Goal: Communication & Community: Answer question/provide support

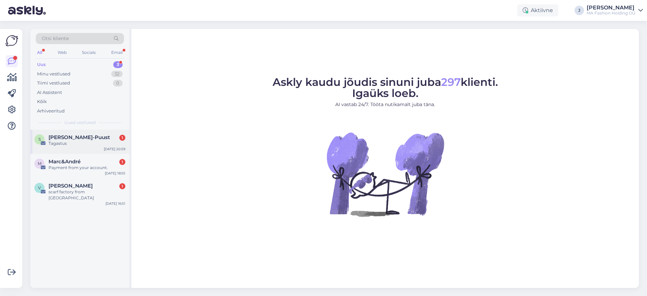
click at [95, 136] on span "[PERSON_NAME]-Puust" at bounding box center [79, 137] width 61 height 6
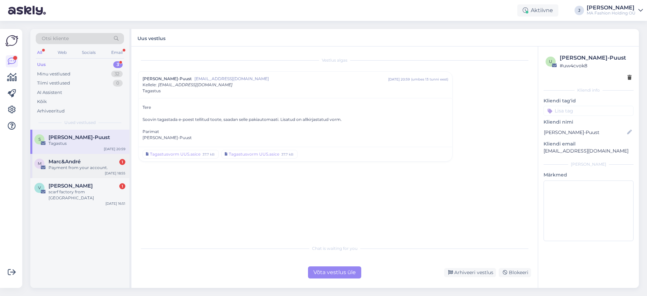
click at [97, 168] on div "Payment from your account." at bounding box center [87, 168] width 77 height 6
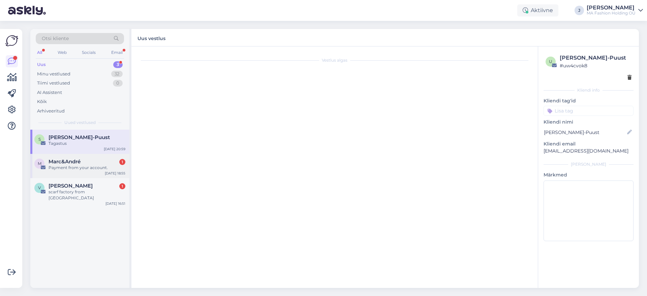
scroll to position [276, 0]
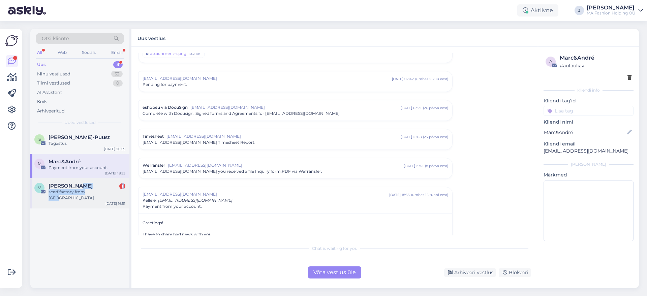
drag, startPoint x: 109, startPoint y: 190, endPoint x: 107, endPoint y: 195, distance: 5.6
click at [107, 195] on div "v [PERSON_NAME] 1 scarf factory from [GEOGRAPHIC_DATA] [DATE] 16:51" at bounding box center [79, 193] width 99 height 30
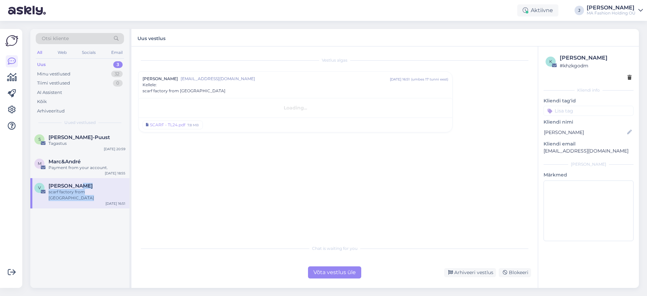
scroll to position [0, 0]
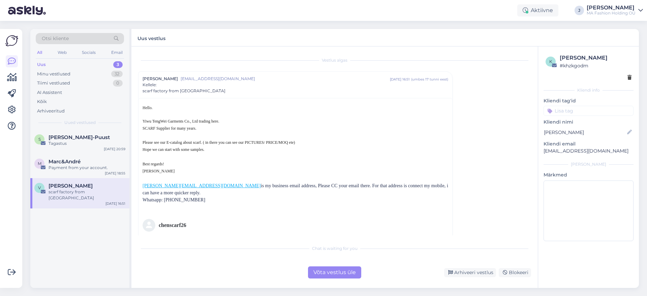
click at [355, 273] on div "Võta vestlus üle" at bounding box center [334, 273] width 53 height 12
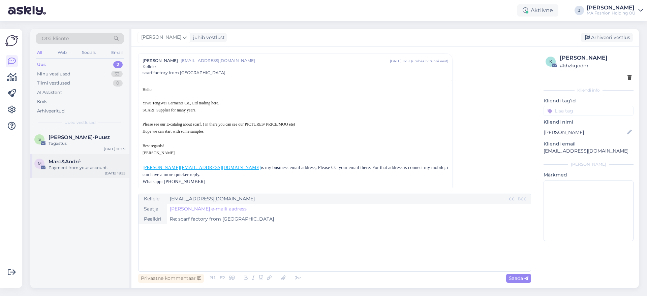
click at [126, 170] on div "M [PERSON_NAME] Payment from your account. [DATE] 18:55" at bounding box center [79, 166] width 99 height 24
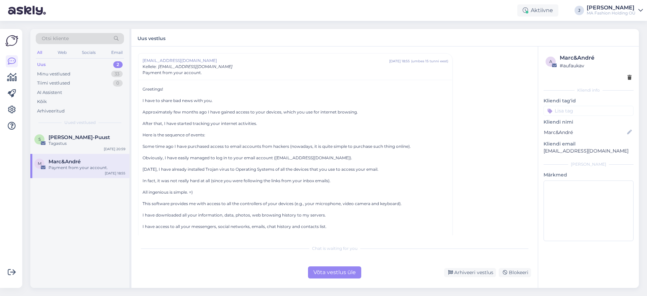
click at [338, 270] on div "Võta vestlus üle" at bounding box center [334, 273] width 53 height 12
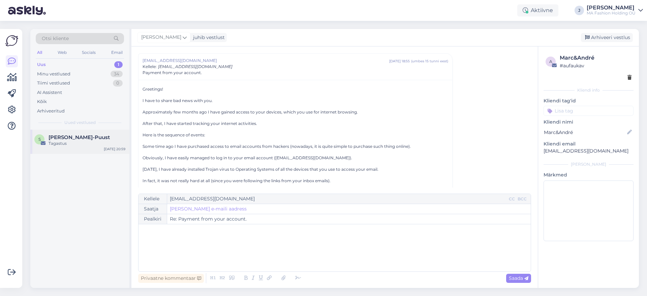
click at [79, 154] on div "S [PERSON_NAME]-Puust Tagastus [DATE] 20:59" at bounding box center [79, 142] width 99 height 24
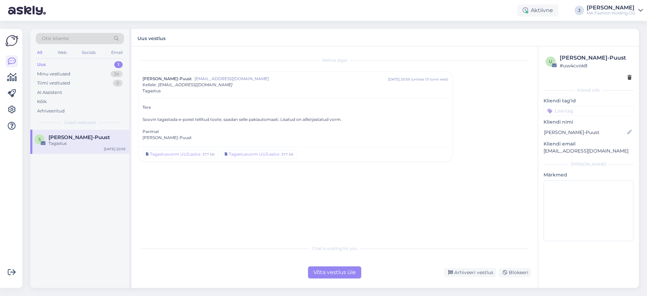
click at [338, 272] on div "Võta vestlus üle" at bounding box center [334, 273] width 53 height 12
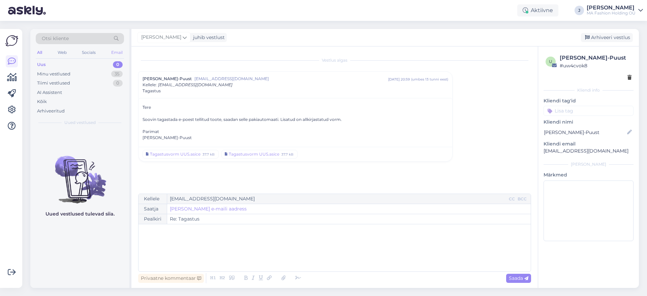
click at [115, 50] on div "Email" at bounding box center [117, 52] width 14 height 9
click at [69, 74] on div "Minu vestlused" at bounding box center [53, 74] width 33 height 7
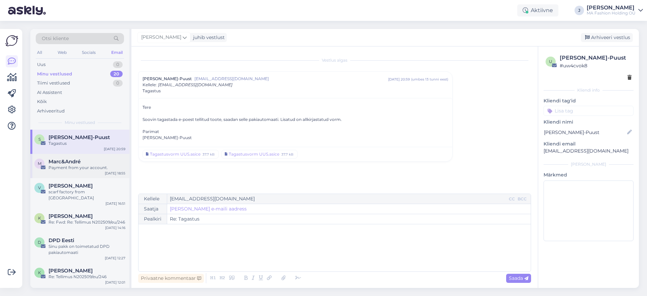
click at [103, 175] on div "M [PERSON_NAME] Payment from your account. [DATE] 18:55" at bounding box center [79, 166] width 99 height 24
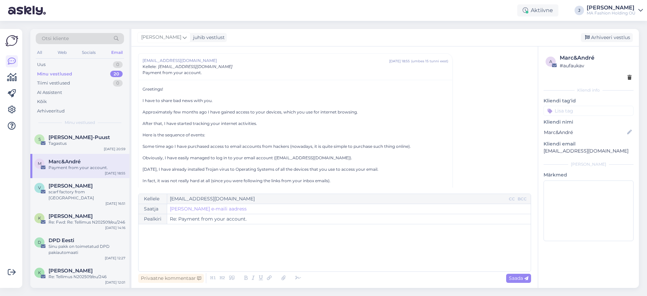
click at [48, 56] on div "All Web Socials Email" at bounding box center [80, 53] width 88 height 10
click at [41, 53] on div "All" at bounding box center [40, 52] width 8 height 9
click at [55, 50] on div "All Web Socials Email" at bounding box center [80, 53] width 88 height 10
drag, startPoint x: 67, startPoint y: 50, endPoint x: 71, endPoint y: 60, distance: 10.7
click at [68, 50] on div "Web" at bounding box center [62, 52] width 12 height 9
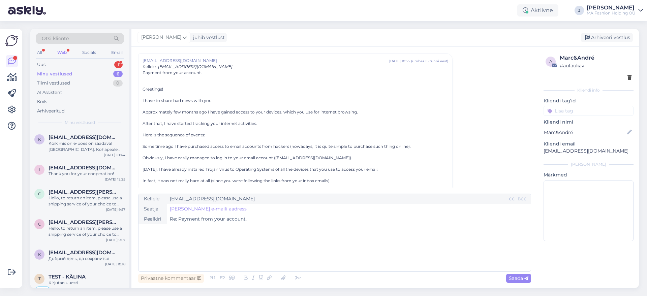
click at [77, 70] on div "Minu vestlused 6" at bounding box center [80, 73] width 88 height 9
click at [76, 67] on div "Uus 1" at bounding box center [80, 64] width 88 height 9
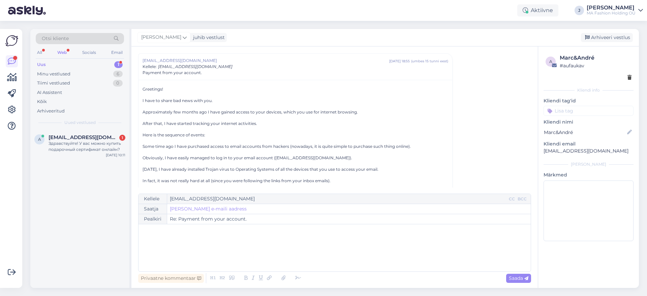
click at [73, 59] on div "Otsi kliente All Web Socials Email Uus 1 Minu vestlused 6 Tiimi vestlused 0 AI …" at bounding box center [79, 79] width 99 height 101
click at [77, 158] on div "A [EMAIL_ADDRESS][DOMAIN_NAME] 1 Здравствуйте! У вас можно купить подарочный се…" at bounding box center [79, 145] width 99 height 30
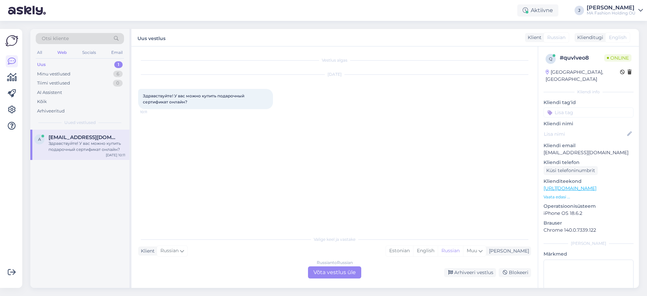
click at [314, 271] on div "Russian to Russian Võta vestlus üle" at bounding box center [334, 273] width 53 height 12
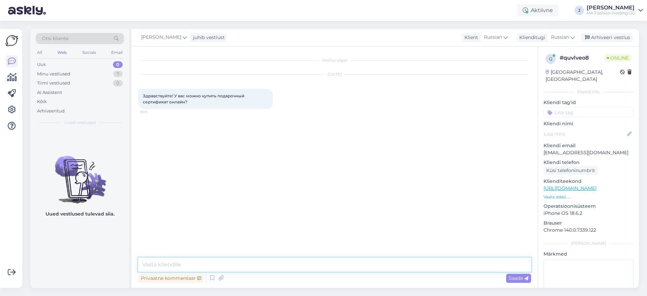
click at [306, 259] on textarea at bounding box center [334, 265] width 393 height 14
click at [304, 268] on textarea at bounding box center [334, 265] width 393 height 14
type textarea "Добрый день, в данный момент у нас не используются онлайн сертификаты. Они есть…"
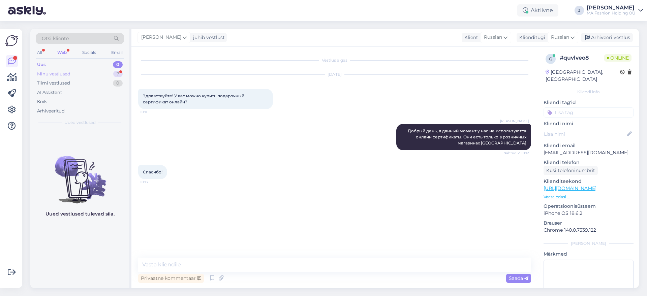
click at [83, 75] on div "Minu vestlused 7" at bounding box center [80, 73] width 88 height 9
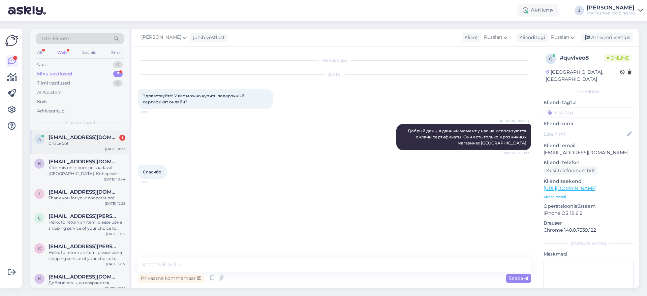
click at [94, 146] on div "Спасибо!" at bounding box center [87, 144] width 77 height 6
click at [96, 168] on div "Kõik mis on e-poes on saadaval [GEOGRAPHIC_DATA]. Kohapeale tulla ei saa, kuid …" at bounding box center [87, 171] width 77 height 12
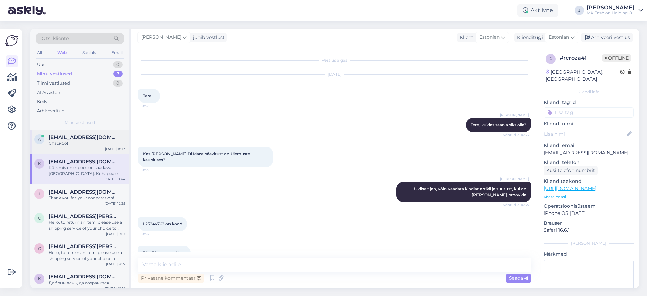
scroll to position [260, 0]
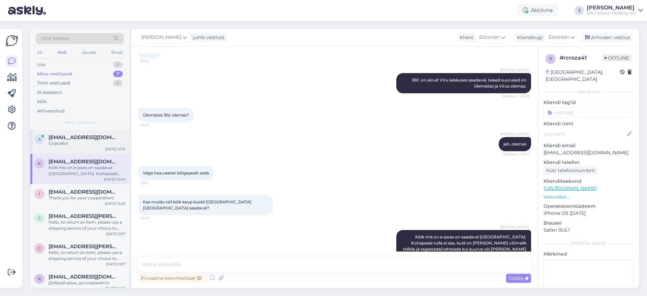
click at [95, 134] on div "A [EMAIL_ADDRESS][DOMAIN_NAME] Спасибо! [DATE] 10:13" at bounding box center [79, 142] width 99 height 24
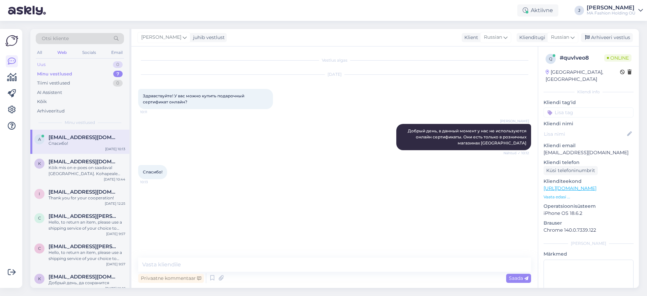
click at [71, 63] on div "Uus 0" at bounding box center [80, 64] width 88 height 9
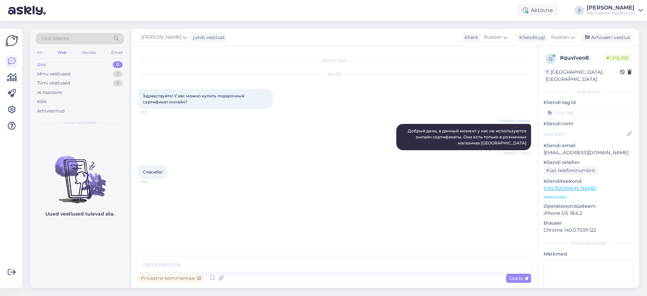
click at [43, 51] on div "All Web Socials Email" at bounding box center [80, 53] width 88 height 10
click at [40, 52] on div "All" at bounding box center [40, 52] width 8 height 9
click at [113, 58] on div "All Web Socials Email" at bounding box center [80, 53] width 88 height 10
click at [108, 67] on div "Uus 0" at bounding box center [80, 64] width 88 height 9
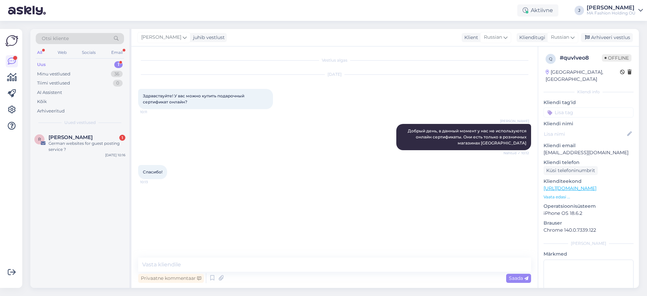
click at [78, 129] on div "Otsi kliente All Web Socials Email Uus 1 Minu vestlused 36 Tiimi vestlused 0 AI…" at bounding box center [79, 79] width 99 height 101
click at [80, 137] on div "[PERSON_NAME] 1" at bounding box center [87, 137] width 77 height 6
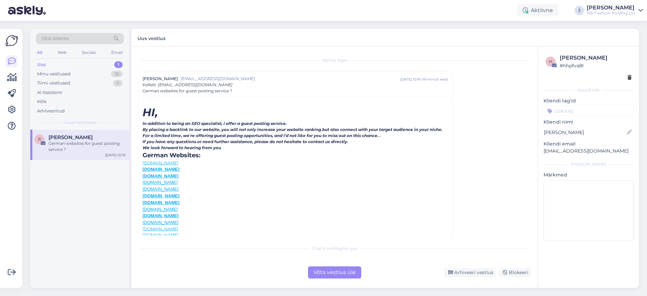
click at [334, 273] on div "Võta vestlus üle" at bounding box center [334, 273] width 53 height 12
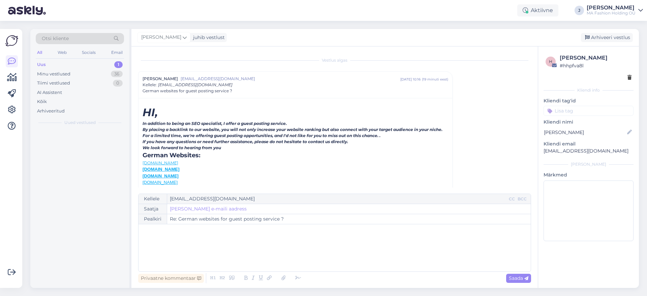
scroll to position [18, 0]
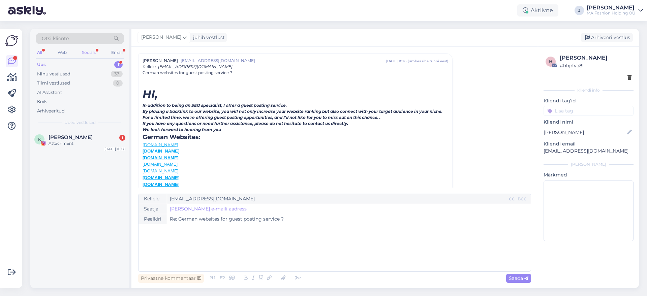
click at [96, 51] on div "Socials" at bounding box center [89, 52] width 17 height 9
click at [99, 139] on div "[PERSON_NAME] 1" at bounding box center [87, 137] width 77 height 6
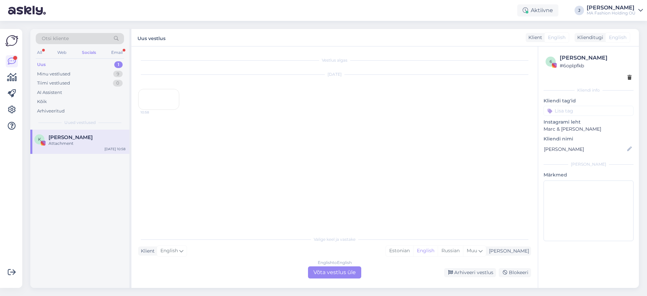
click at [349, 274] on div "English to English Võta vestlus üle" at bounding box center [334, 273] width 53 height 12
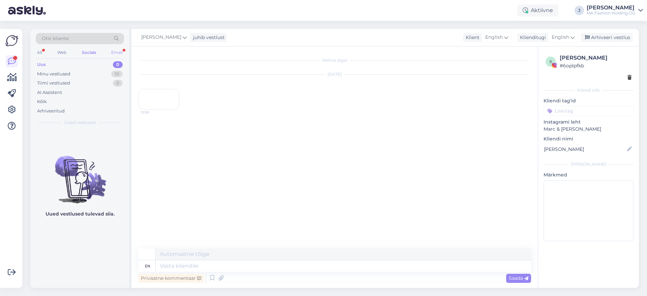
click at [118, 56] on div "Email" at bounding box center [117, 52] width 14 height 9
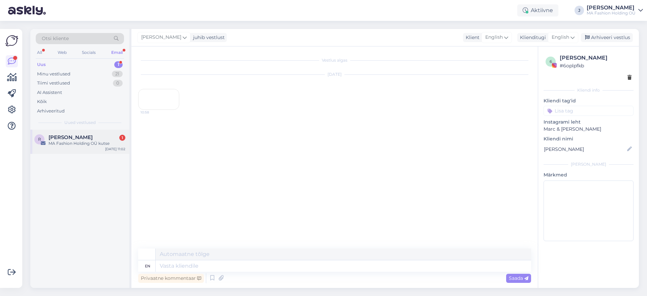
drag, startPoint x: 89, startPoint y: 124, endPoint x: 98, endPoint y: 146, distance: 24.0
click at [89, 126] on div "Otsi kliente All Web Socials Email Uus 1 Minu vestlused 21 Tiimi vestlused 0 AI…" at bounding box center [79, 79] width 99 height 101
click at [99, 147] on div "R [PERSON_NAME] Viru 1 MA Fashion Holding OÜ kutse [DATE] 11:02" at bounding box center [79, 142] width 99 height 24
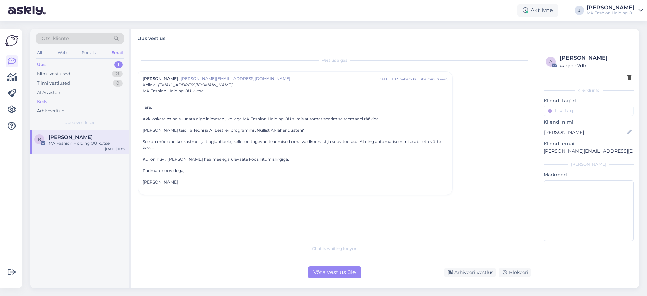
drag, startPoint x: 337, startPoint y: 131, endPoint x: 49, endPoint y: 101, distance: 289.4
click at [49, 101] on div "Otsi kliente All Web Socials Email Uus 1 Minu vestlused 21 Tiimi vestlused 0 AI…" at bounding box center [334, 158] width 609 height 259
click at [187, 133] on p "[PERSON_NAME] teid TalTechi ja AI Eesti eriprogrammi „Nullist AI-lahendusteni“." at bounding box center [296, 130] width 306 height 6
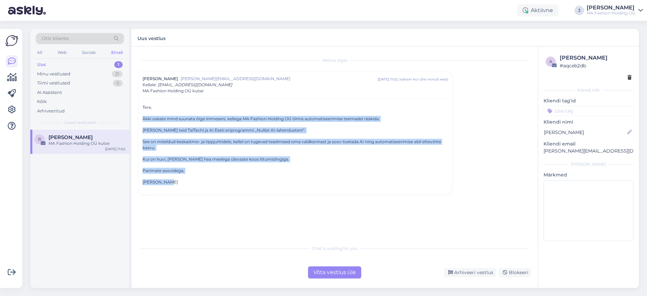
drag, startPoint x: 189, startPoint y: 175, endPoint x: 136, endPoint y: 112, distance: 82.8
click at [135, 114] on div "Vestlus [PERSON_NAME] Viru [EMAIL_ADDRESS][DOMAIN_NAME] [DATE] 11:02 ( vähem ku…" at bounding box center [334, 168] width 406 height 242
click at [152, 110] on p "Tere," at bounding box center [296, 107] width 306 height 6
drag, startPoint x: 146, startPoint y: 102, endPoint x: 210, endPoint y: 175, distance: 97.2
click at [210, 175] on div "Tere, Äkki oskate mind suunata õige inimeseni, kellega MA Fashion Holding OÜ ti…" at bounding box center [296, 146] width 314 height 97
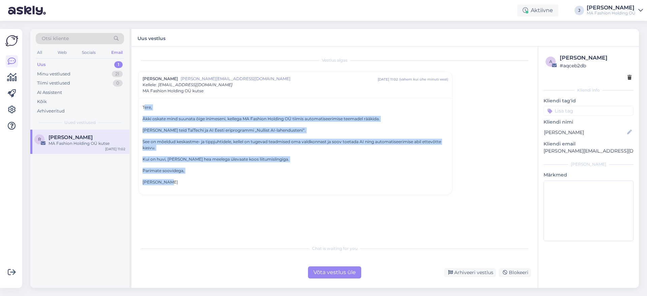
click at [210, 175] on div "Tere, Äkki oskate mind suunata õige inimeseni, kellega MA Fashion Holding OÜ ti…" at bounding box center [296, 144] width 306 height 81
drag, startPoint x: 211, startPoint y: 174, endPoint x: 139, endPoint y: 99, distance: 104.2
click at [142, 101] on div "Tere, Äkki oskate mind suunata õige inimeseni, kellega MA Fashion Holding OÜ ti…" at bounding box center [296, 146] width 314 height 97
click at [141, 111] on div "Tere, Äkki oskate mind suunata õige inimeseni, kellega MA Fashion Holding OÜ ti…" at bounding box center [296, 146] width 314 height 97
drag, startPoint x: 151, startPoint y: 112, endPoint x: 200, endPoint y: 181, distance: 84.4
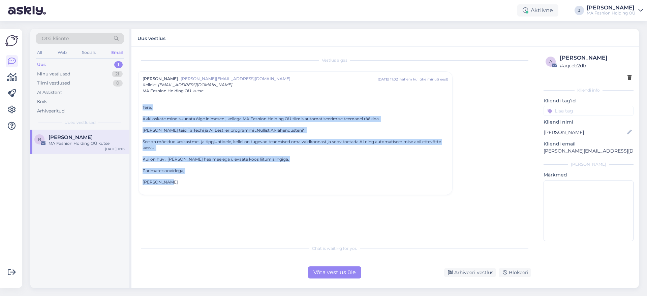
click at [200, 181] on div "Tere, Äkki oskate mind suunata õige inimeseni, kellega MA Fashion Holding OÜ ti…" at bounding box center [296, 144] width 306 height 81
click at [200, 181] on p "[PERSON_NAME]" at bounding box center [296, 182] width 306 height 6
drag, startPoint x: 200, startPoint y: 181, endPoint x: 149, endPoint y: 108, distance: 88.8
click at [149, 108] on div "Tere, Äkki oskate mind suunata õige inimeseni, kellega MA Fashion Holding OÜ ti…" at bounding box center [296, 144] width 306 height 81
click at [374, 148] on p "See on mõeldud keskastme- ja tippjuhtidele, kellel on tugevad teadmised oma val…" at bounding box center [296, 145] width 306 height 12
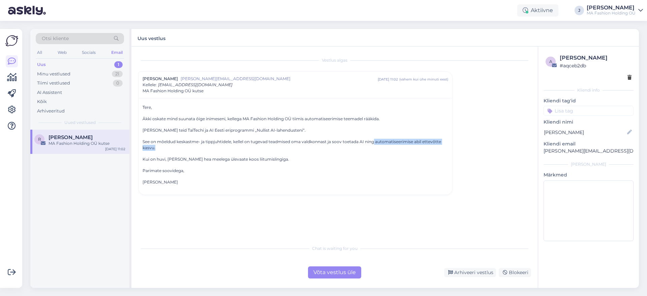
drag, startPoint x: 373, startPoint y: 141, endPoint x: 438, endPoint y: 151, distance: 64.8
click at [438, 151] on div "Tere, Äkki oskate mind suunata õige inimeseni, kellega MA Fashion Holding OÜ ti…" at bounding box center [296, 144] width 306 height 81
click at [434, 151] on div "Tere, Äkki oskate mind suunata õige inimeseni, kellega MA Fashion Holding OÜ ti…" at bounding box center [296, 144] width 306 height 81
click at [274, 165] on div "Tere, Äkki oskate mind suunata õige inimeseni, kellega MA Fashion Holding OÜ ti…" at bounding box center [296, 144] width 306 height 81
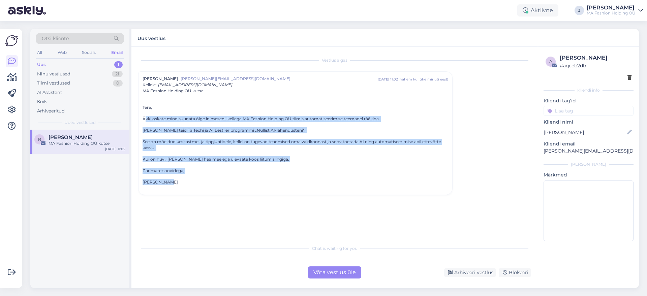
drag, startPoint x: 232, startPoint y: 175, endPoint x: 144, endPoint y: 113, distance: 107.4
click at [145, 114] on div "Tere, Äkki oskate mind suunata õige inimeseni, kellega MA Fashion Holding OÜ ti…" at bounding box center [296, 144] width 306 height 81
click at [164, 124] on div "Tere, Äkki oskate mind suunata õige inimeseni, kellega MA Fashion Holding OÜ ti…" at bounding box center [296, 144] width 306 height 81
